Goal: Navigation & Orientation: Find specific page/section

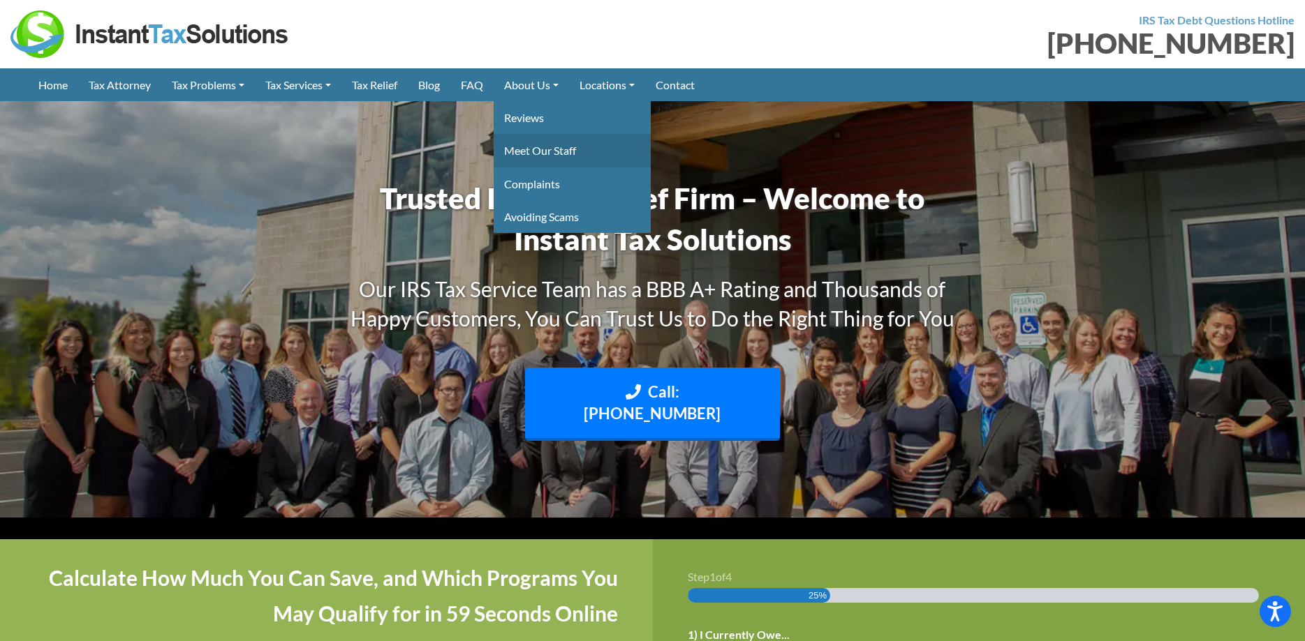
click at [529, 149] on link "Meet Our Staff" at bounding box center [571, 150] width 157 height 33
click at [533, 151] on link "Meet Our Staff" at bounding box center [571, 150] width 157 height 33
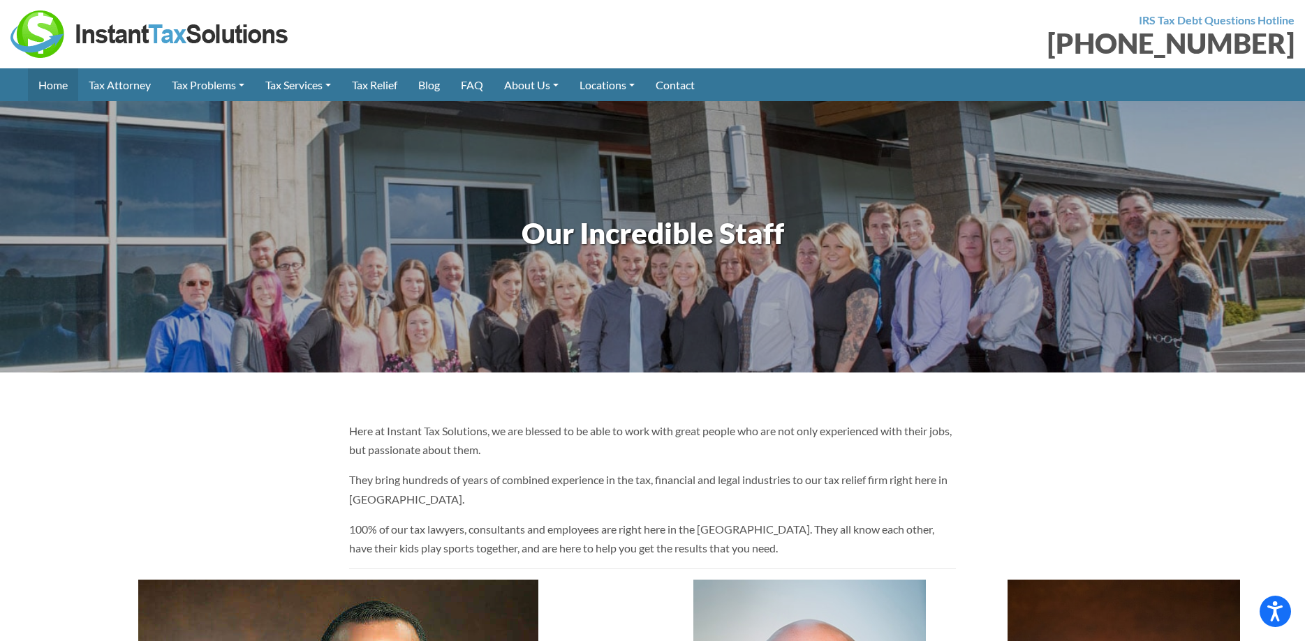
click at [52, 86] on link "Home" at bounding box center [53, 84] width 50 height 33
